Goal: Task Accomplishment & Management: Manage account settings

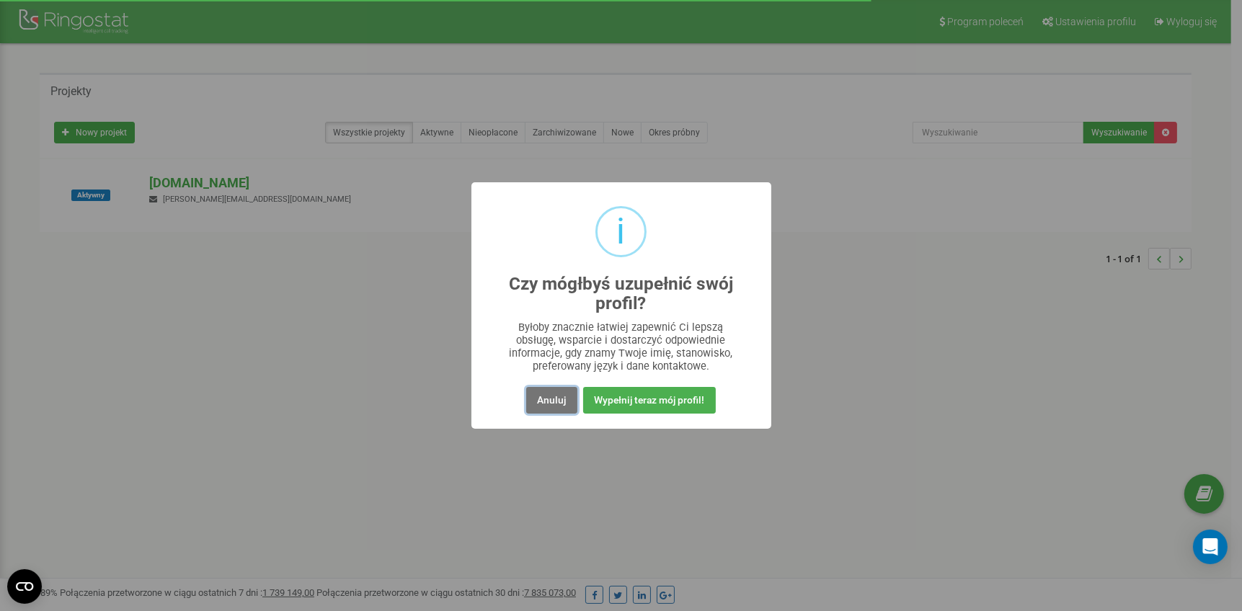
drag, startPoint x: 541, startPoint y: 401, endPoint x: 549, endPoint y: 400, distance: 8.7
click at [541, 400] on button "Anuluj" at bounding box center [551, 400] width 50 height 27
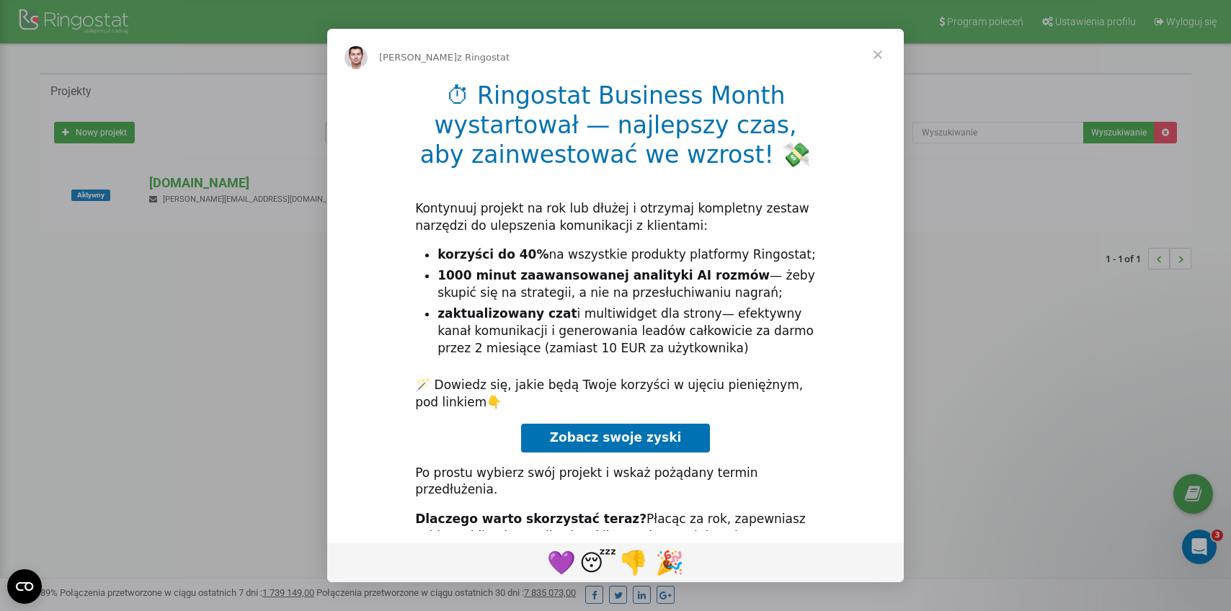
click at [875, 53] on span "Zamknij" at bounding box center [878, 55] width 52 height 52
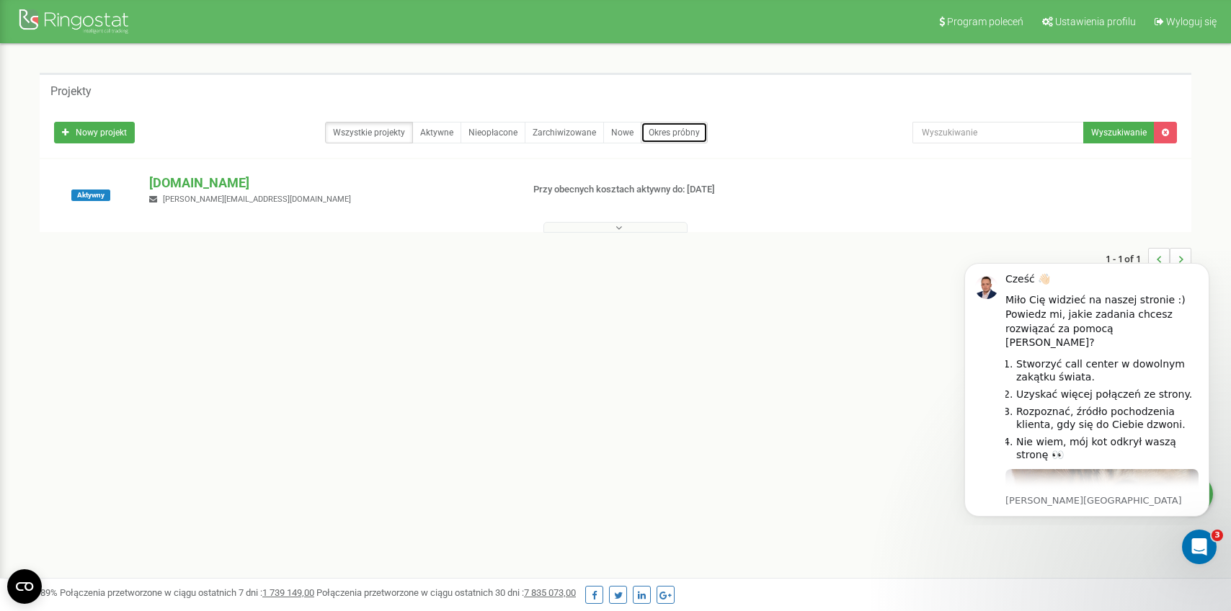
click at [668, 135] on link "Okres próbny" at bounding box center [674, 133] width 67 height 22
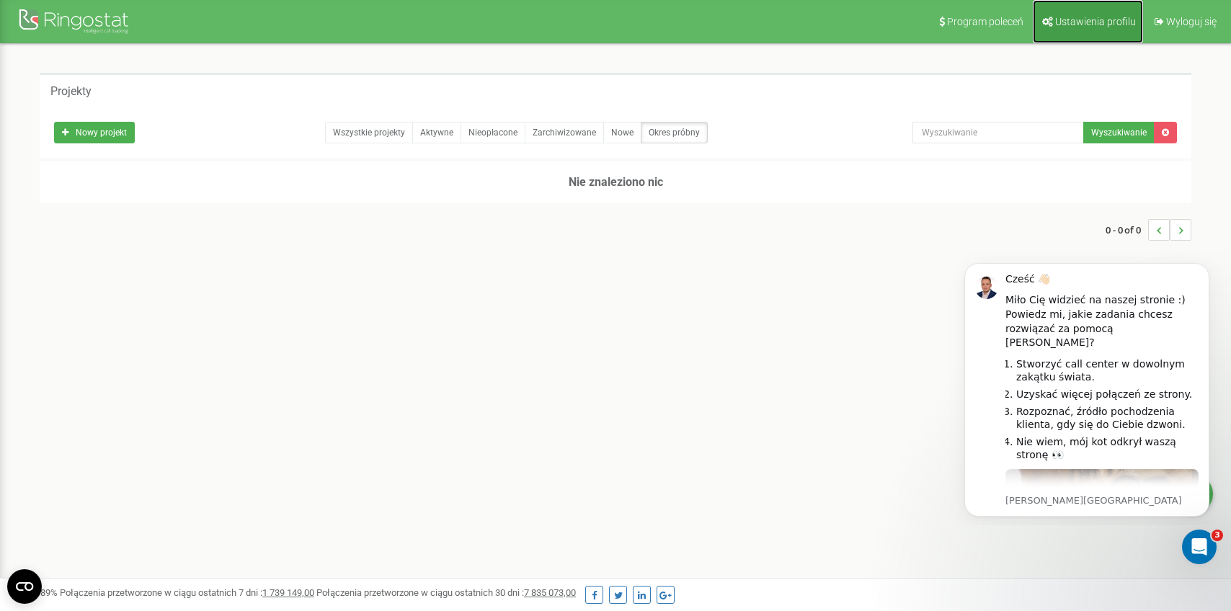
click at [1053, 20] on icon at bounding box center [1048, 22] width 11 height 10
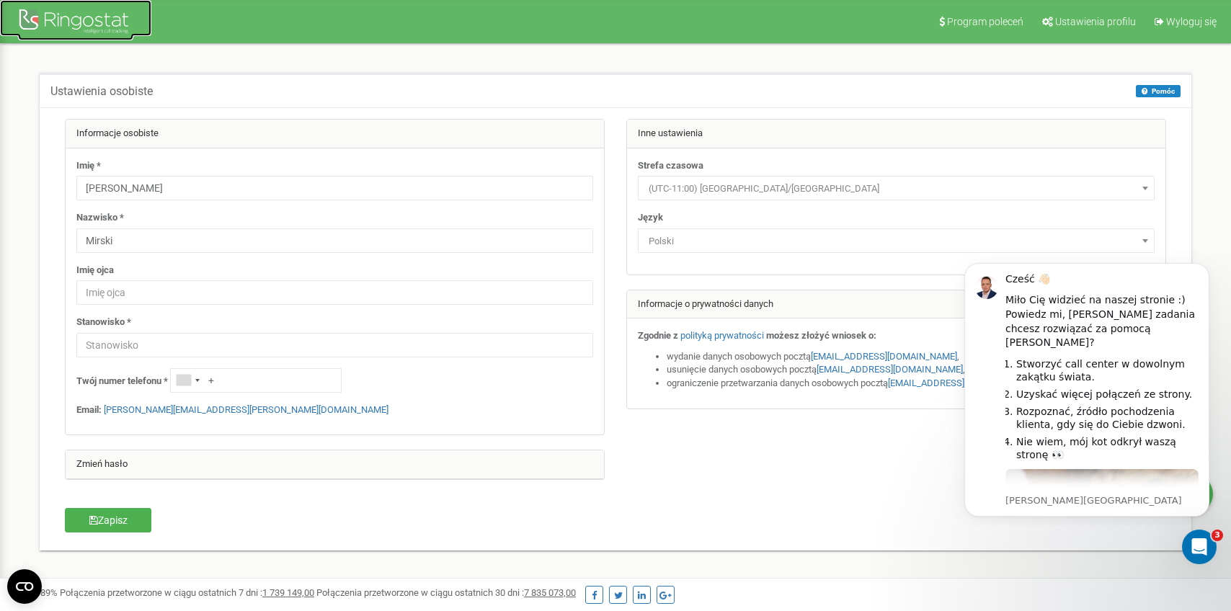
click at [56, 19] on div at bounding box center [75, 23] width 115 height 35
click at [1187, 25] on span "Wyloguj się" at bounding box center [1192, 22] width 50 height 12
